Goal: Download file/media

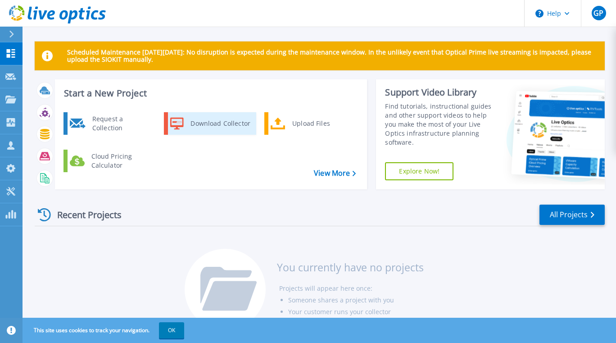
click at [225, 125] on div "Download Collector" at bounding box center [220, 123] width 68 height 18
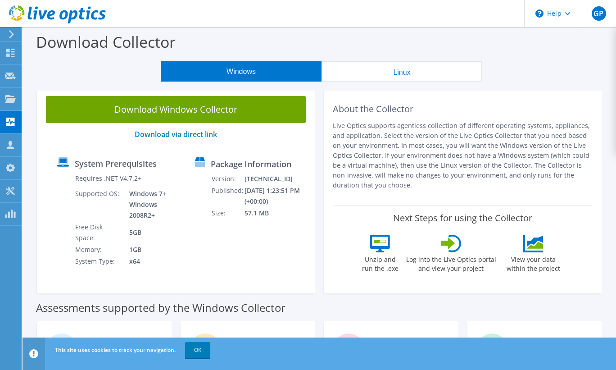
click at [360, 79] on button "Linux" at bounding box center [402, 71] width 161 height 20
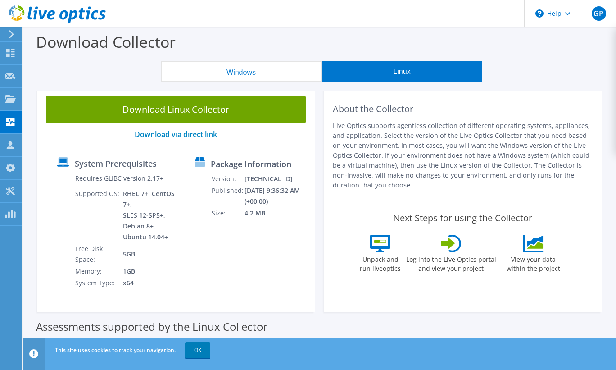
click at [258, 66] on button "Windows" at bounding box center [241, 71] width 161 height 20
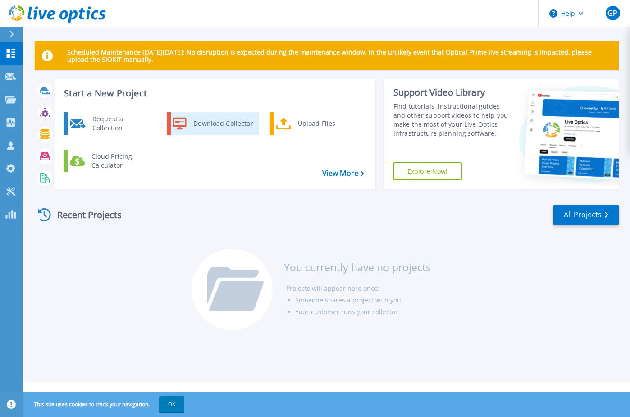
click at [224, 125] on div "Download Collector" at bounding box center [223, 123] width 68 height 18
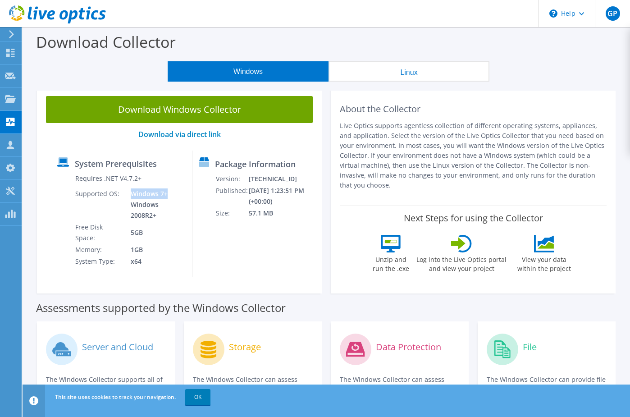
drag, startPoint x: 129, startPoint y: 194, endPoint x: 170, endPoint y: 194, distance: 41.0
click at [170, 194] on td "Windows 7+ Windows 2008R2+" at bounding box center [154, 204] width 61 height 33
click at [150, 205] on td "Windows 7+ Windows 2008R2+" at bounding box center [154, 204] width 61 height 33
drag, startPoint x: 135, startPoint y: 217, endPoint x: 156, endPoint y: 216, distance: 21.2
click at [156, 216] on td "Windows 7+ Windows 2008R2+" at bounding box center [154, 204] width 61 height 33
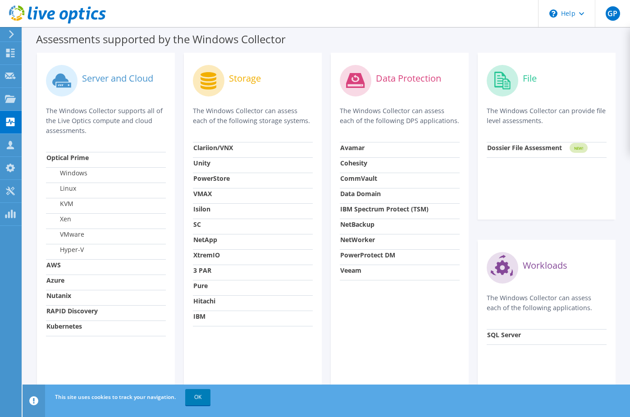
scroll to position [289, 0]
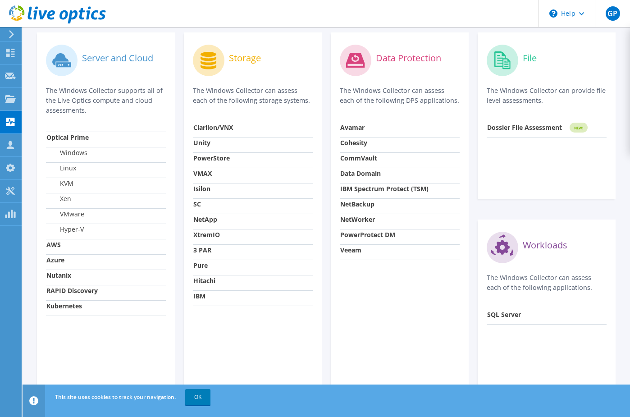
click at [77, 278] on td "Nutanix" at bounding box center [106, 276] width 120 height 15
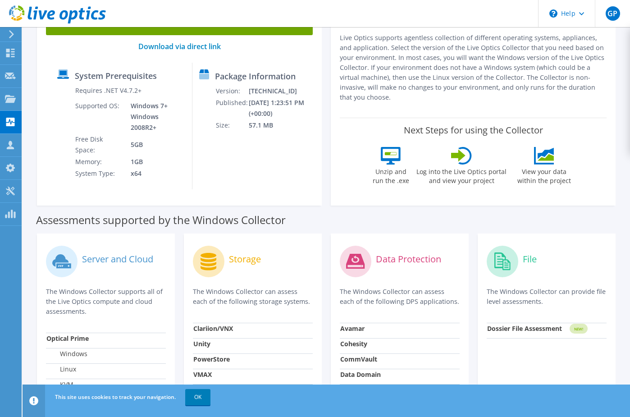
scroll to position [85, 0]
